Goal: Find specific page/section: Find specific page/section

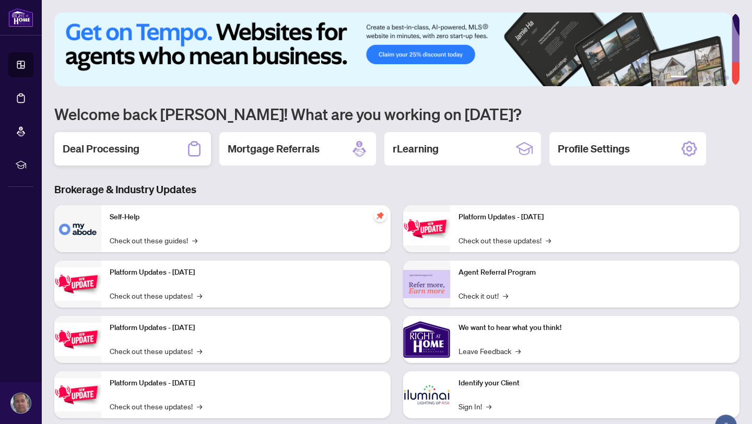
click at [106, 152] on h2 "Deal Processing" at bounding box center [101, 149] width 77 height 15
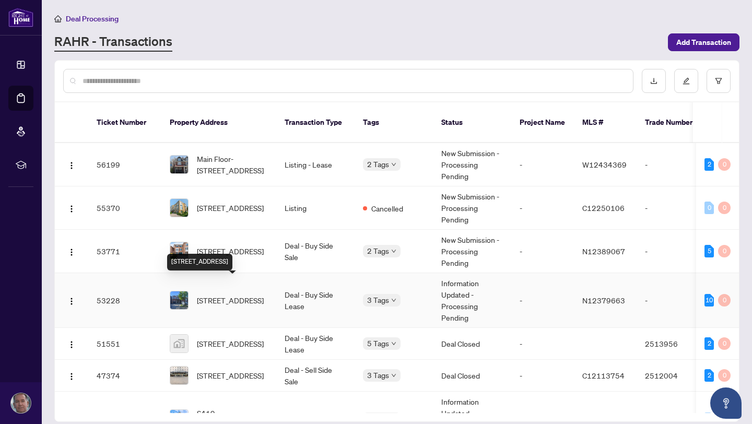
click at [230, 295] on span "[STREET_ADDRESS]" at bounding box center [230, 300] width 67 height 11
